Goal: Task Accomplishment & Management: Manage account settings

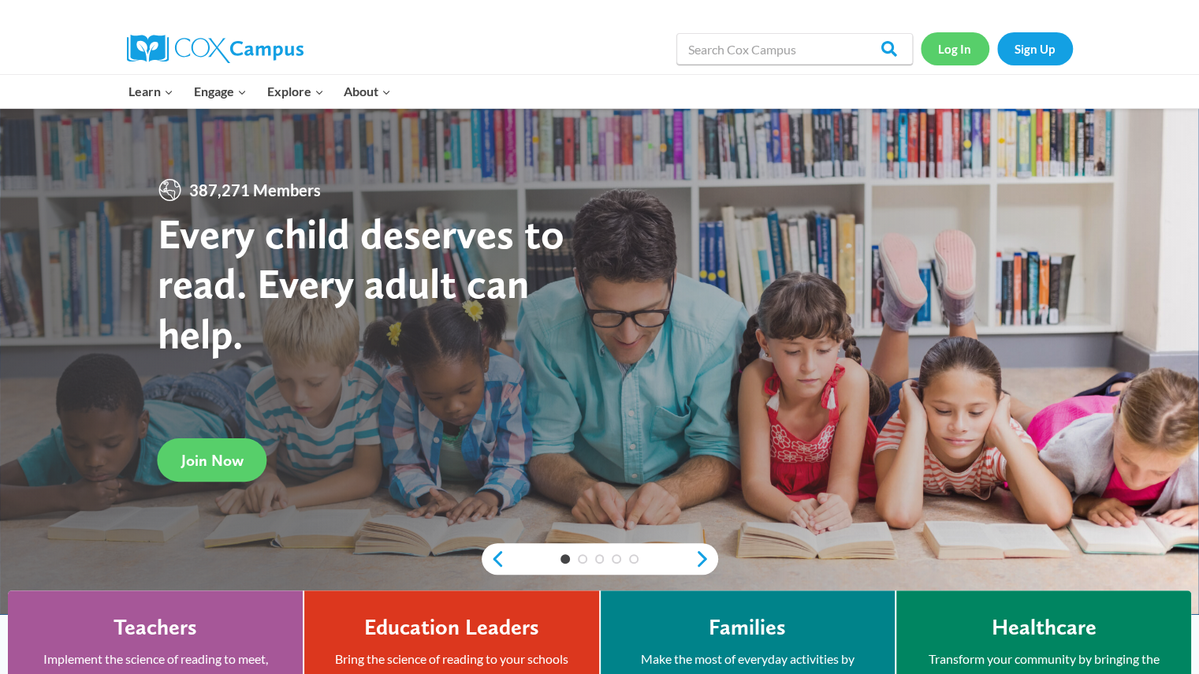
click at [945, 50] on link "Log In" at bounding box center [955, 48] width 69 height 32
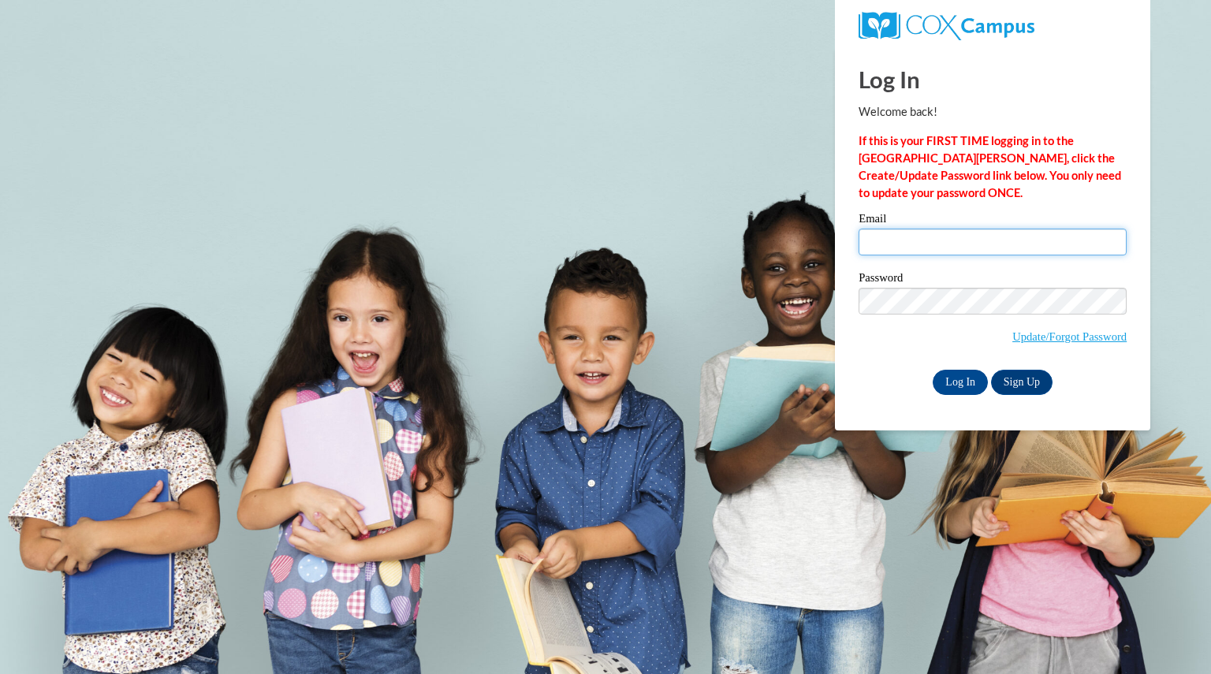
click at [963, 247] on input "Email" at bounding box center [993, 242] width 268 height 27
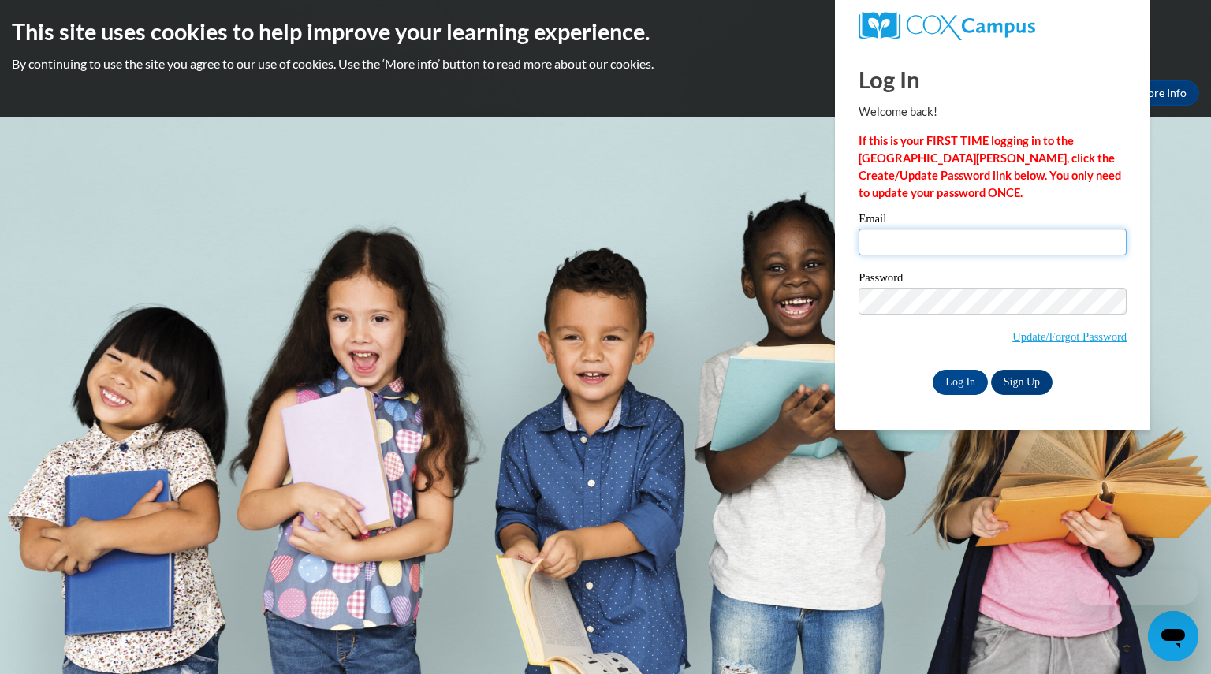
type input "schwanebeckhal@aasd.k12.wi.us"
click at [986, 272] on label "Password" at bounding box center [993, 280] width 268 height 16
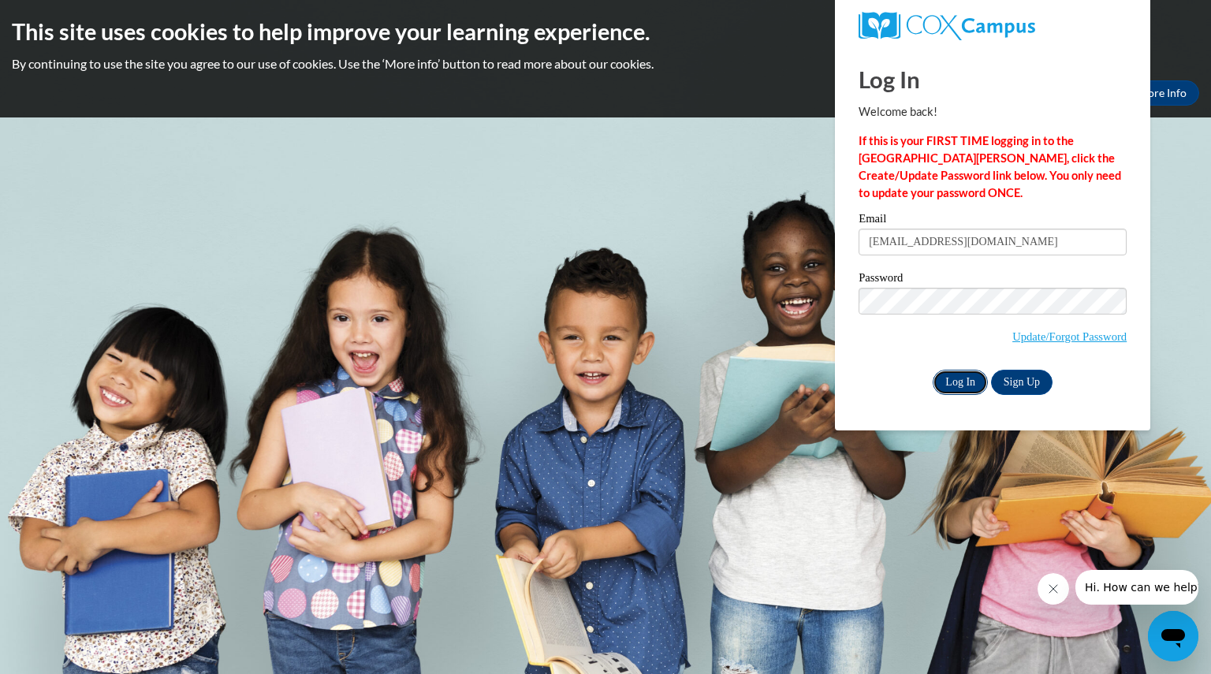
click at [959, 382] on input "Log In" at bounding box center [960, 382] width 55 height 25
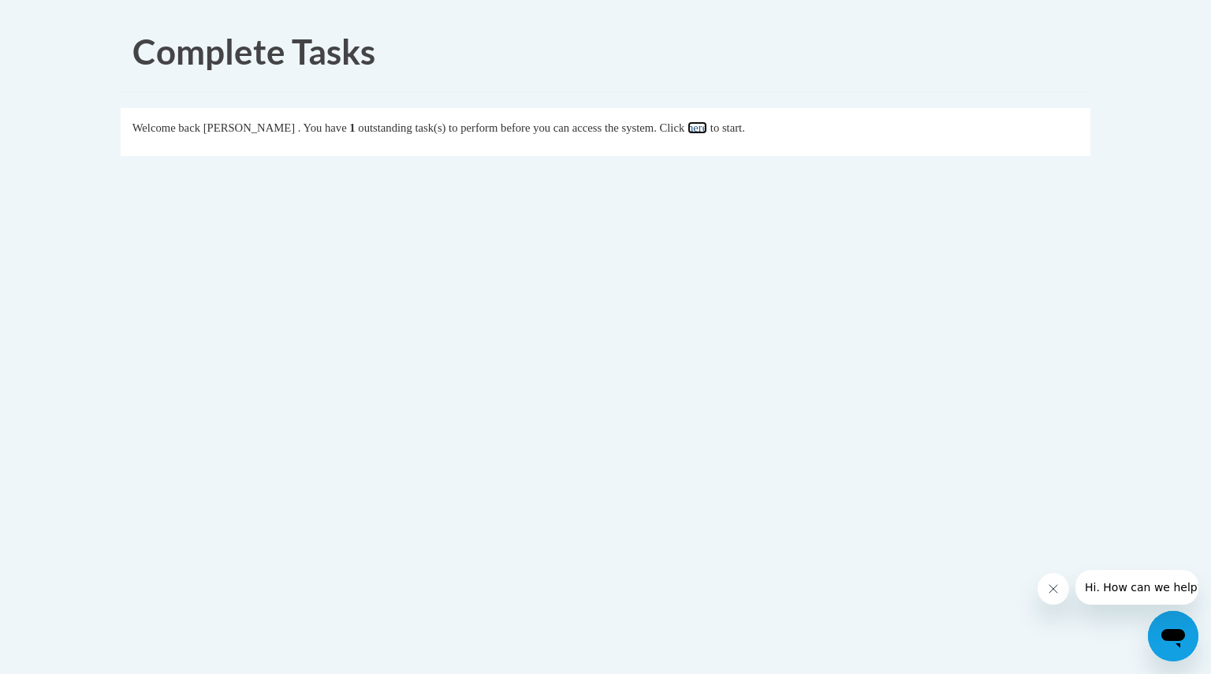
click at [707, 128] on link "here" at bounding box center [697, 127] width 20 height 13
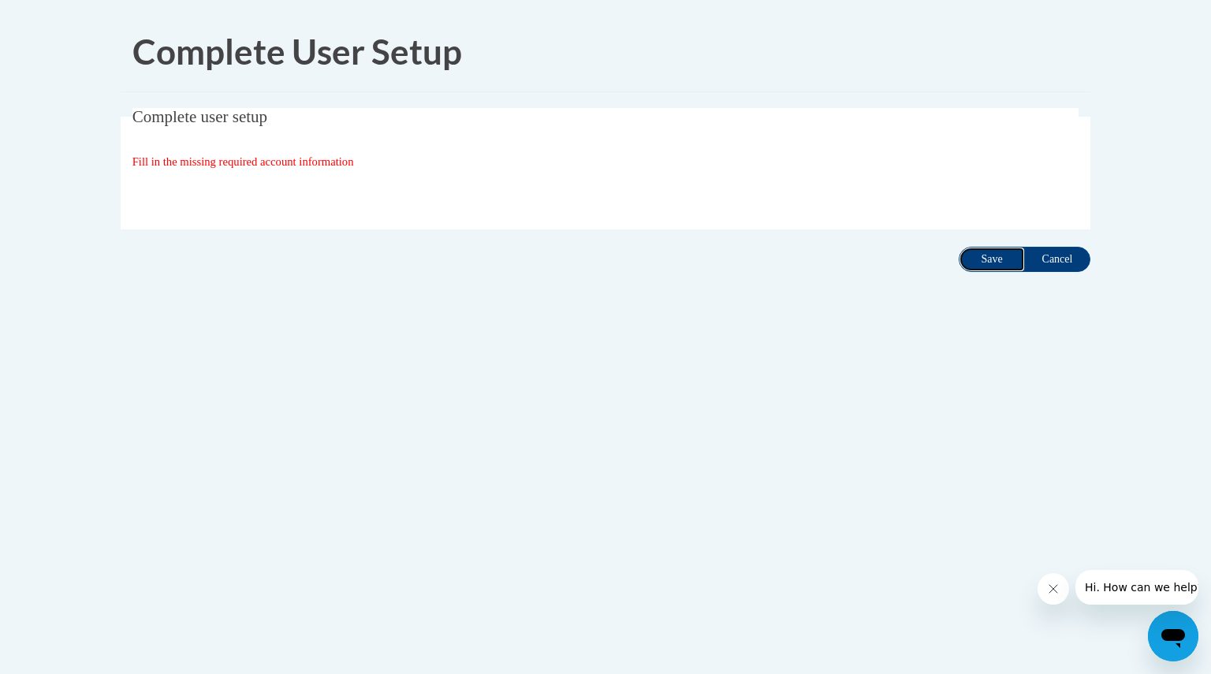
click at [982, 251] on input "Save" at bounding box center [992, 259] width 66 height 25
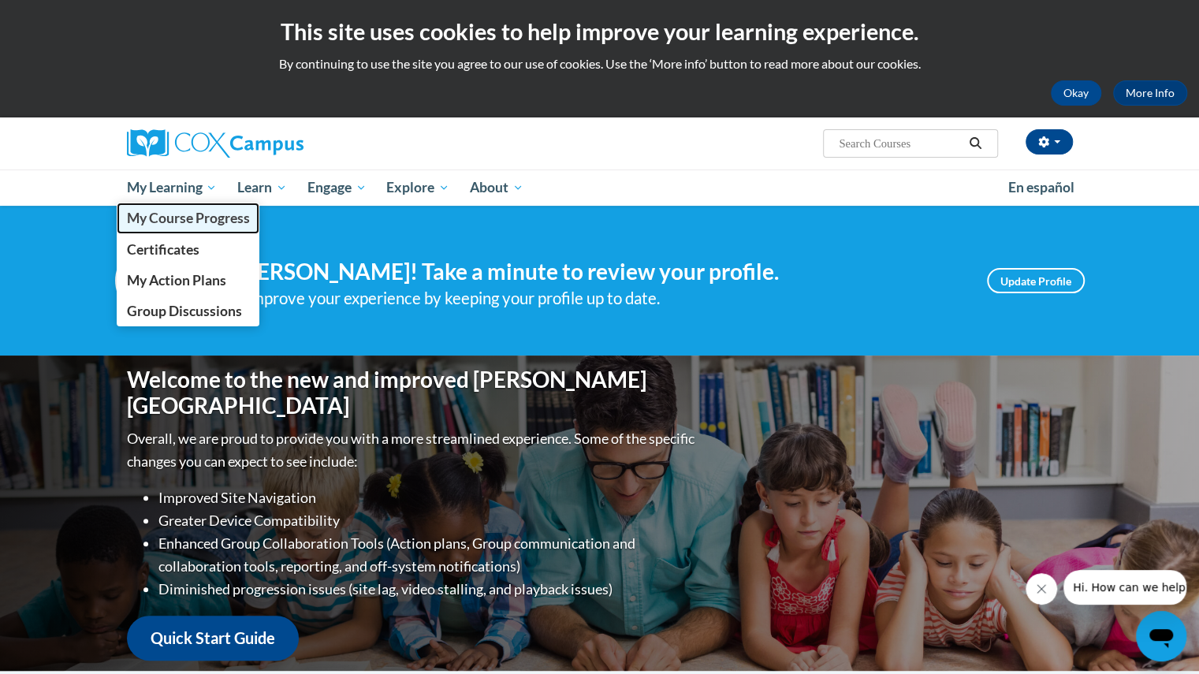
click at [184, 225] on span "My Course Progress" at bounding box center [187, 218] width 123 height 17
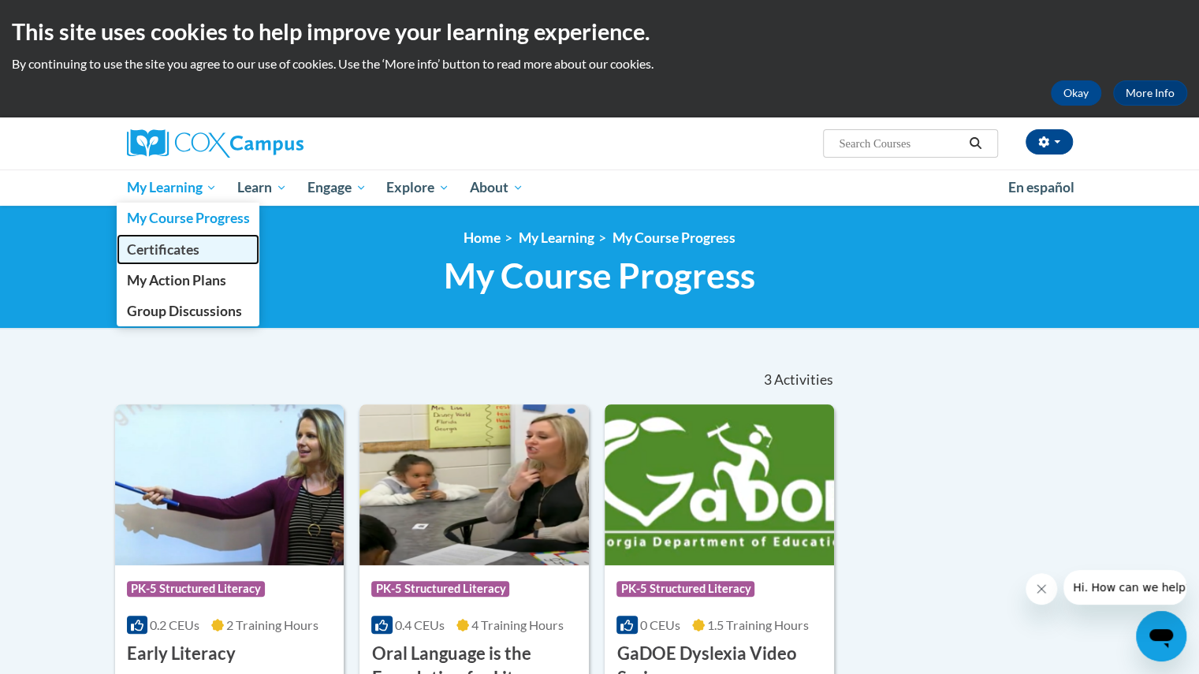
click at [161, 251] on span "Certificates" at bounding box center [162, 249] width 73 height 17
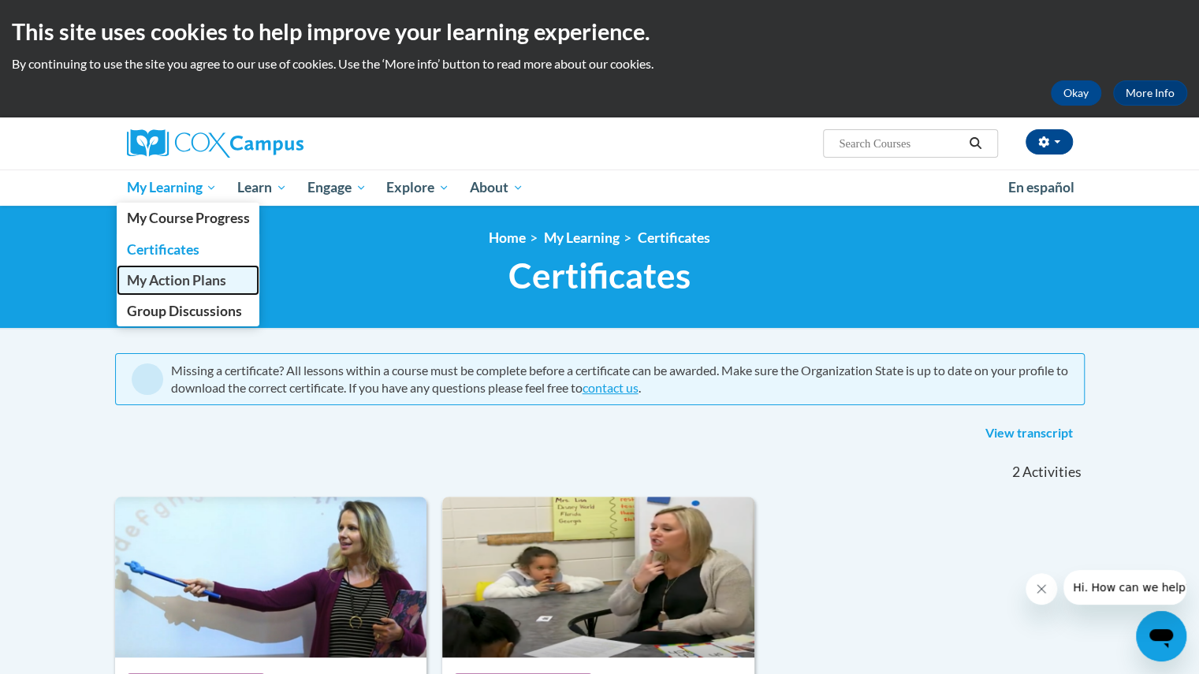
click at [180, 288] on span "My Action Plans" at bounding box center [175, 280] width 99 height 17
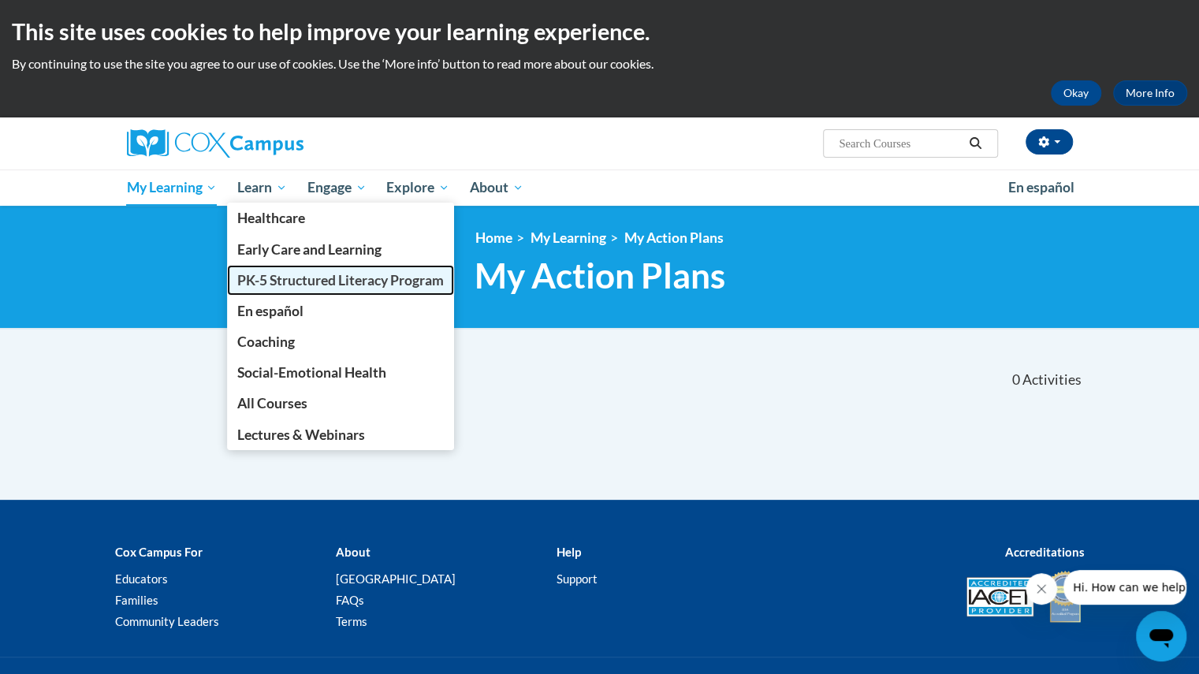
click at [266, 272] on span "PK-5 Structured Literacy Program" at bounding box center [340, 280] width 207 height 17
